Goal: Find specific page/section: Find specific page/section

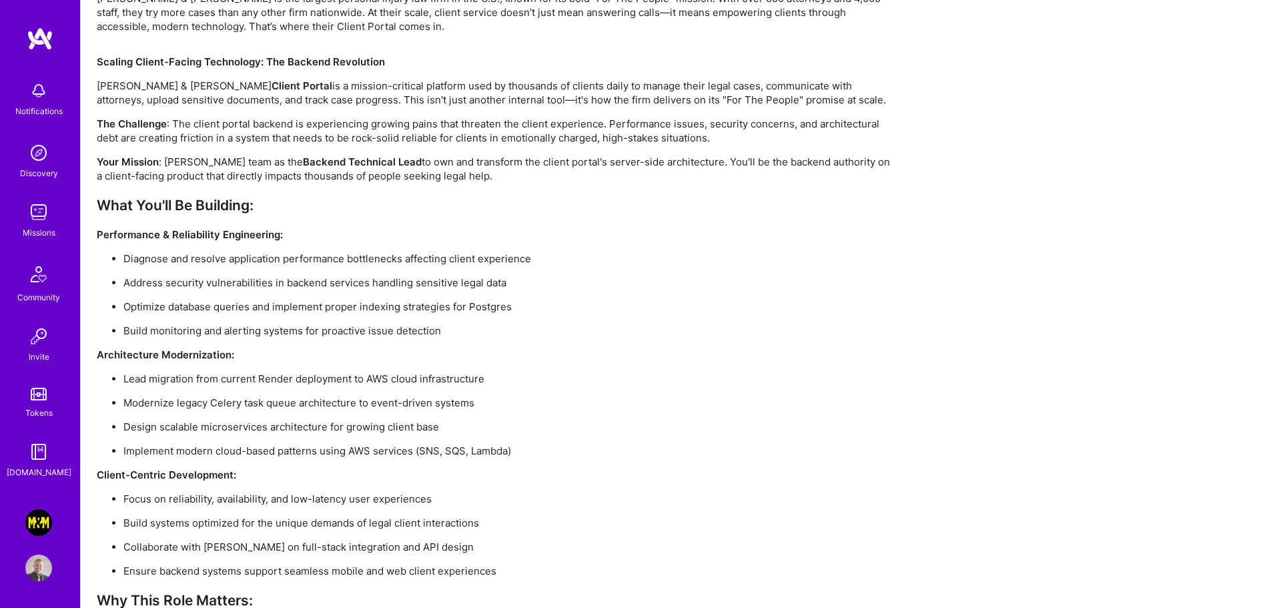
scroll to position [1419, 0]
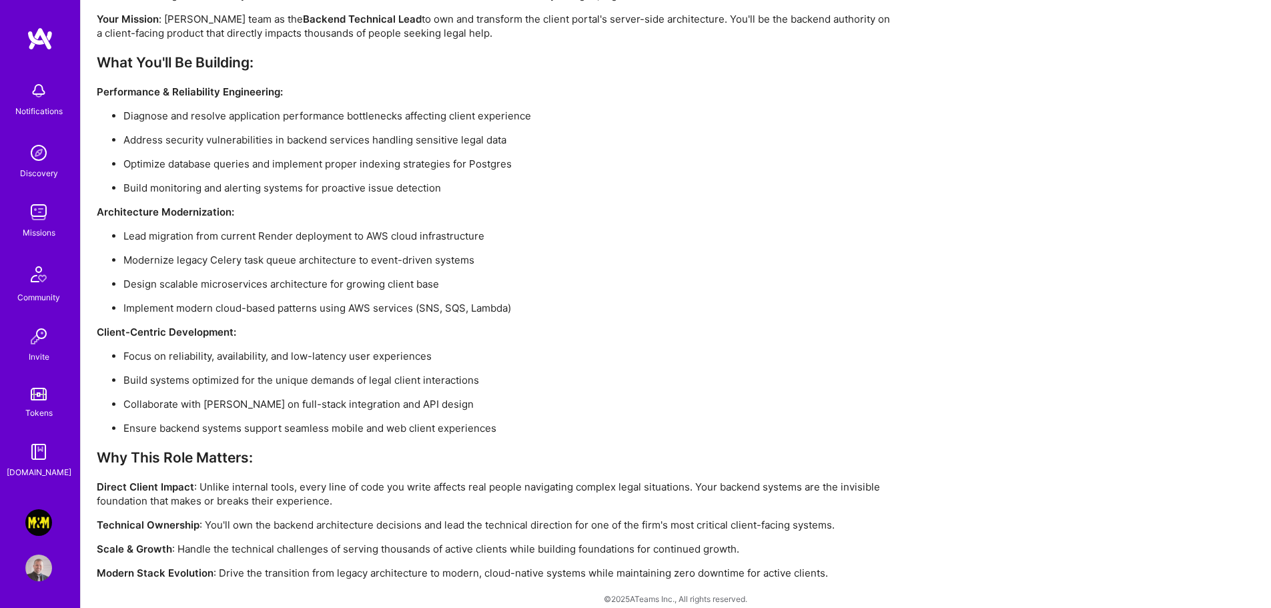
click at [38, 522] on img at bounding box center [38, 522] width 27 height 27
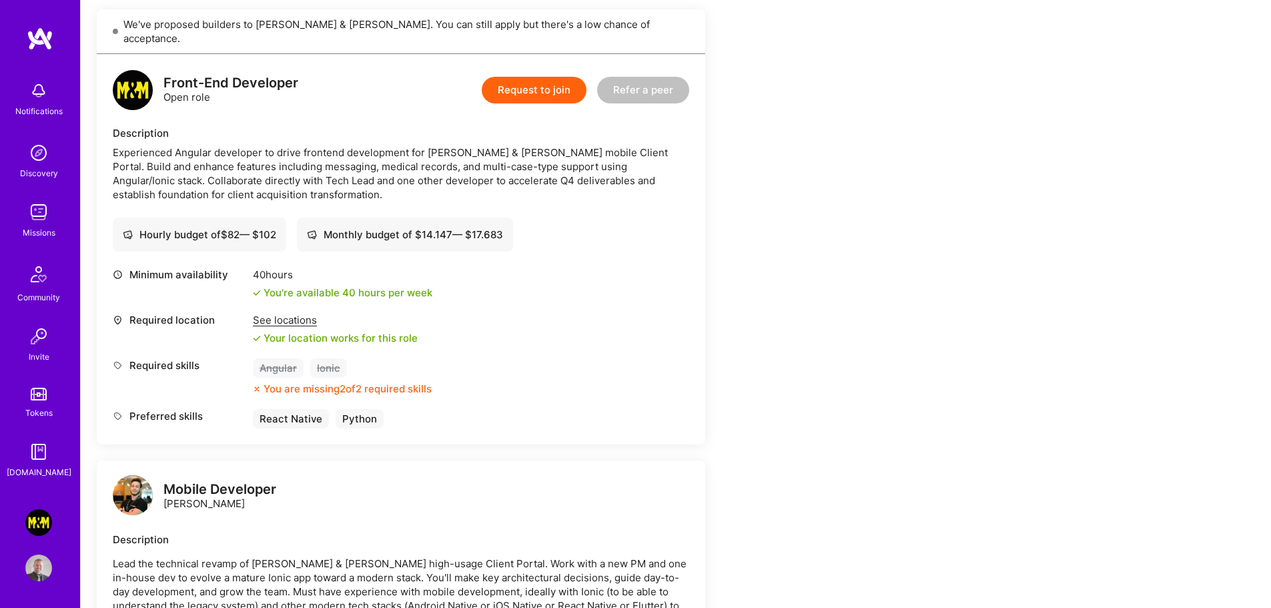
scroll to position [19, 0]
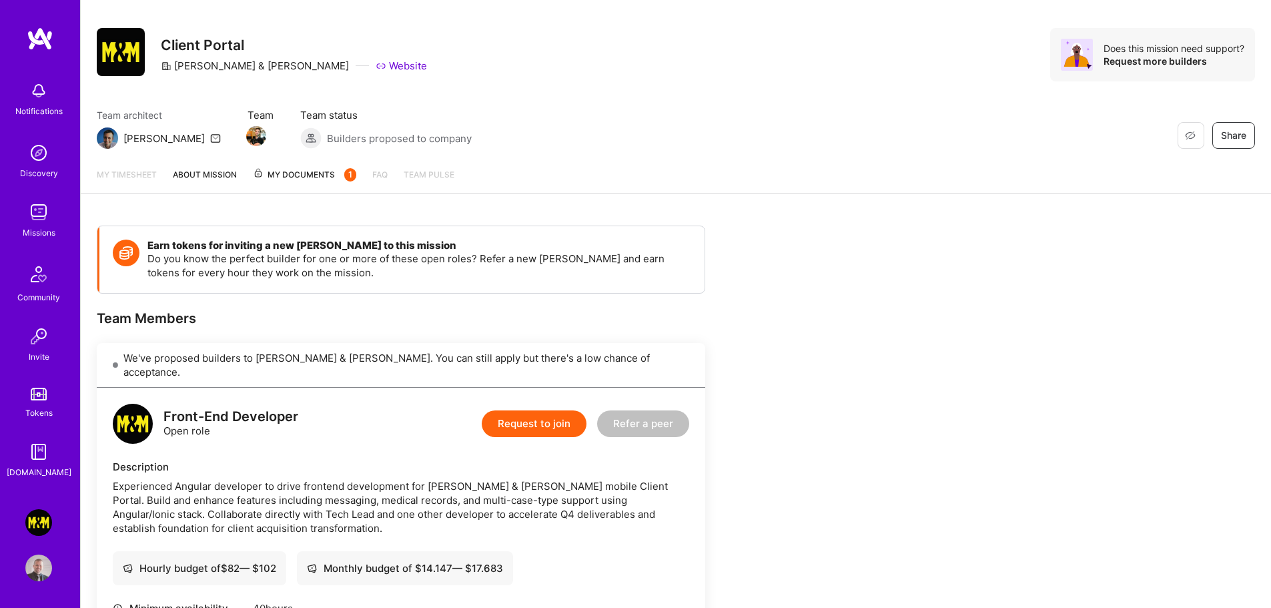
click at [204, 171] on link "About Mission" at bounding box center [205, 179] width 64 height 25
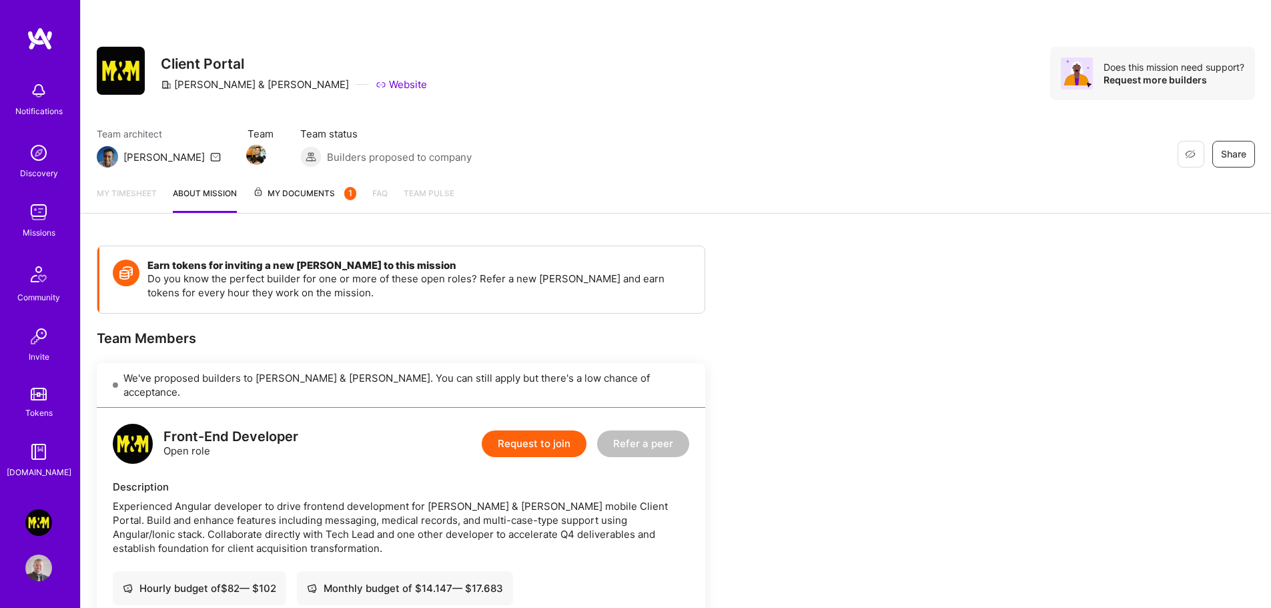
click at [311, 199] on span "My Documents 1" at bounding box center [304, 193] width 103 height 15
